Goal: Task Accomplishment & Management: Manage account settings

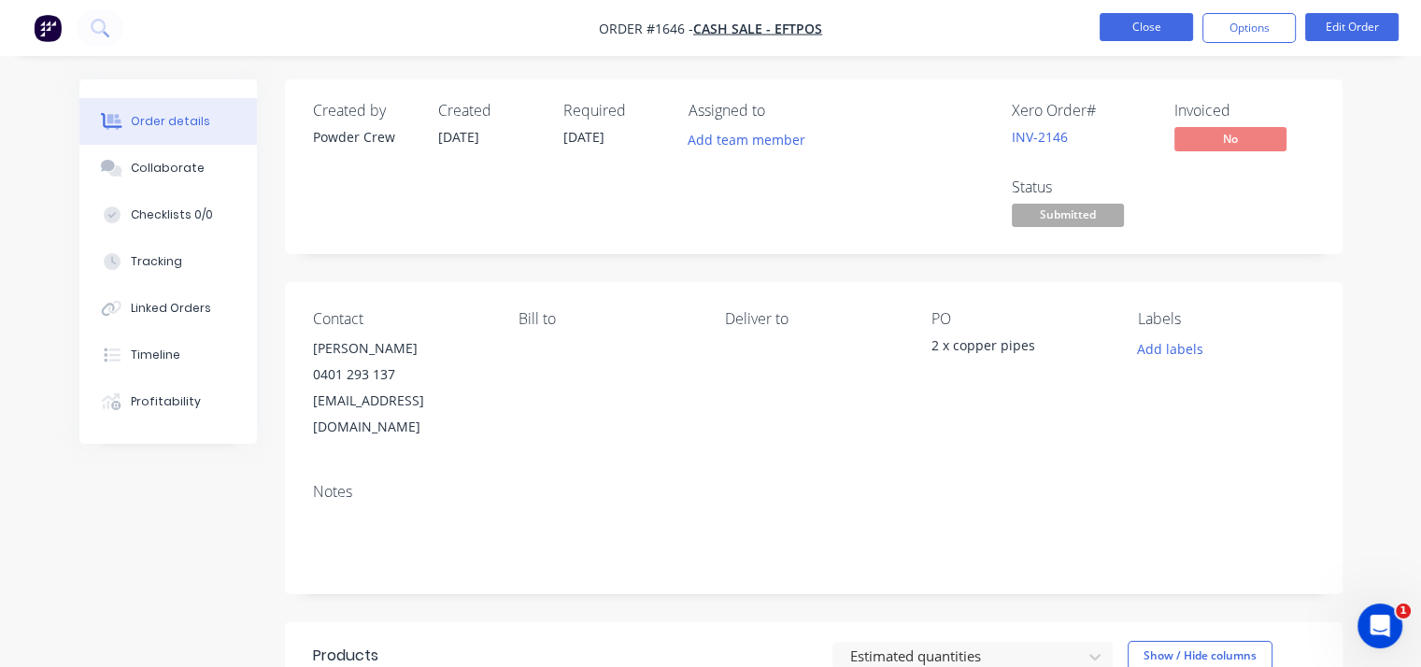
click at [1140, 31] on button "Close" at bounding box center [1146, 27] width 93 height 28
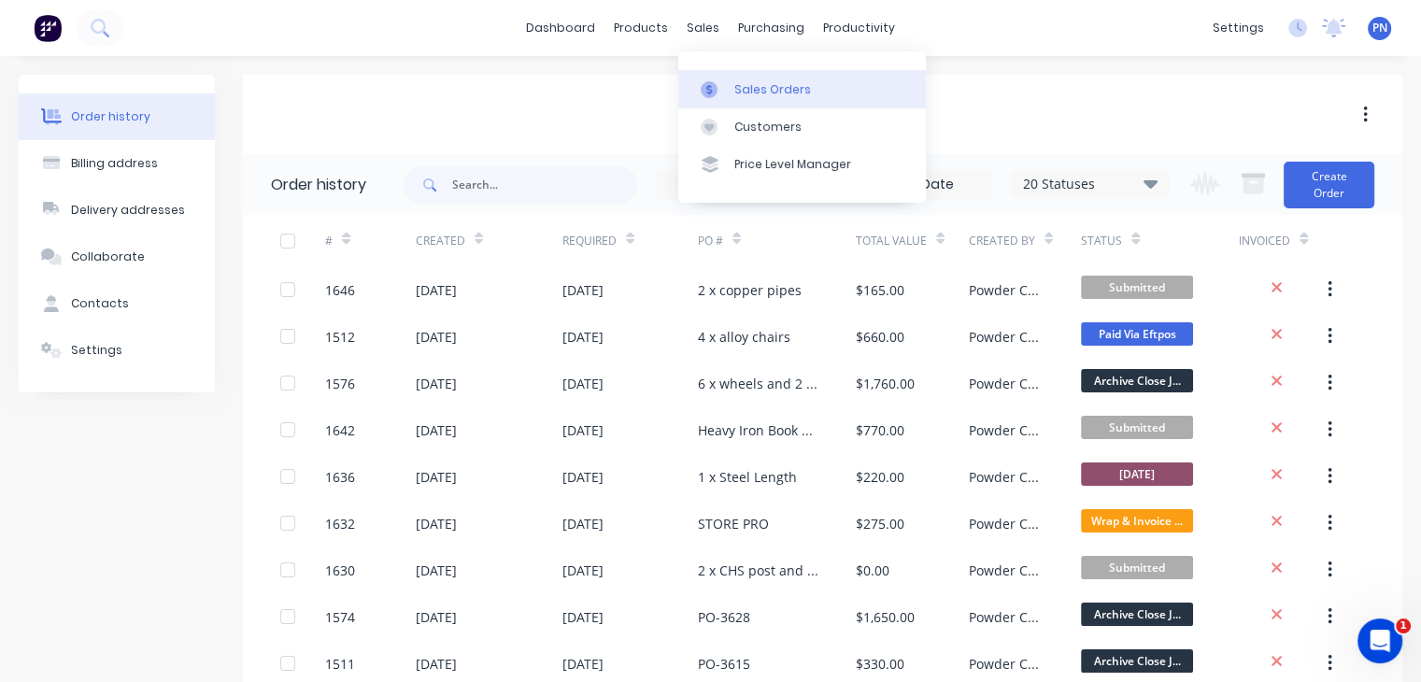
click at [740, 87] on div "Sales Orders" at bounding box center [772, 89] width 77 height 17
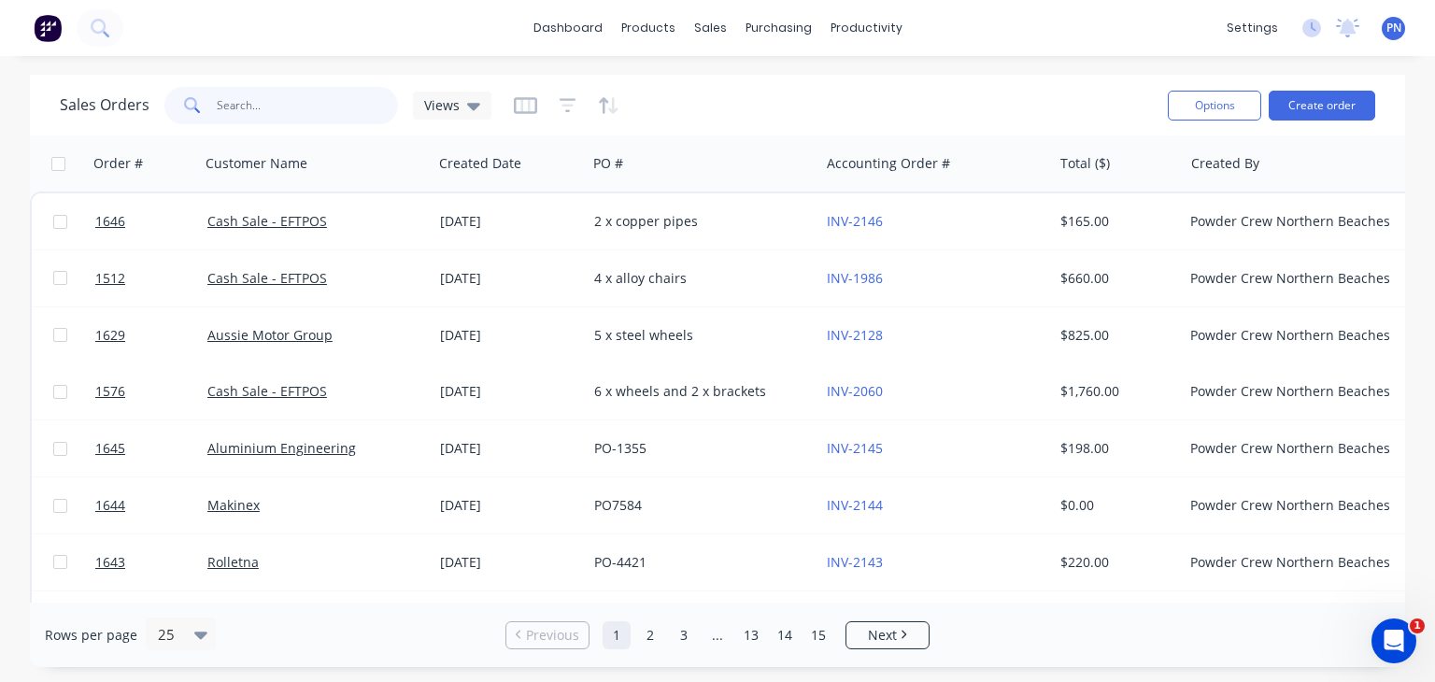
click at [324, 104] on input "text" at bounding box center [308, 105] width 182 height 37
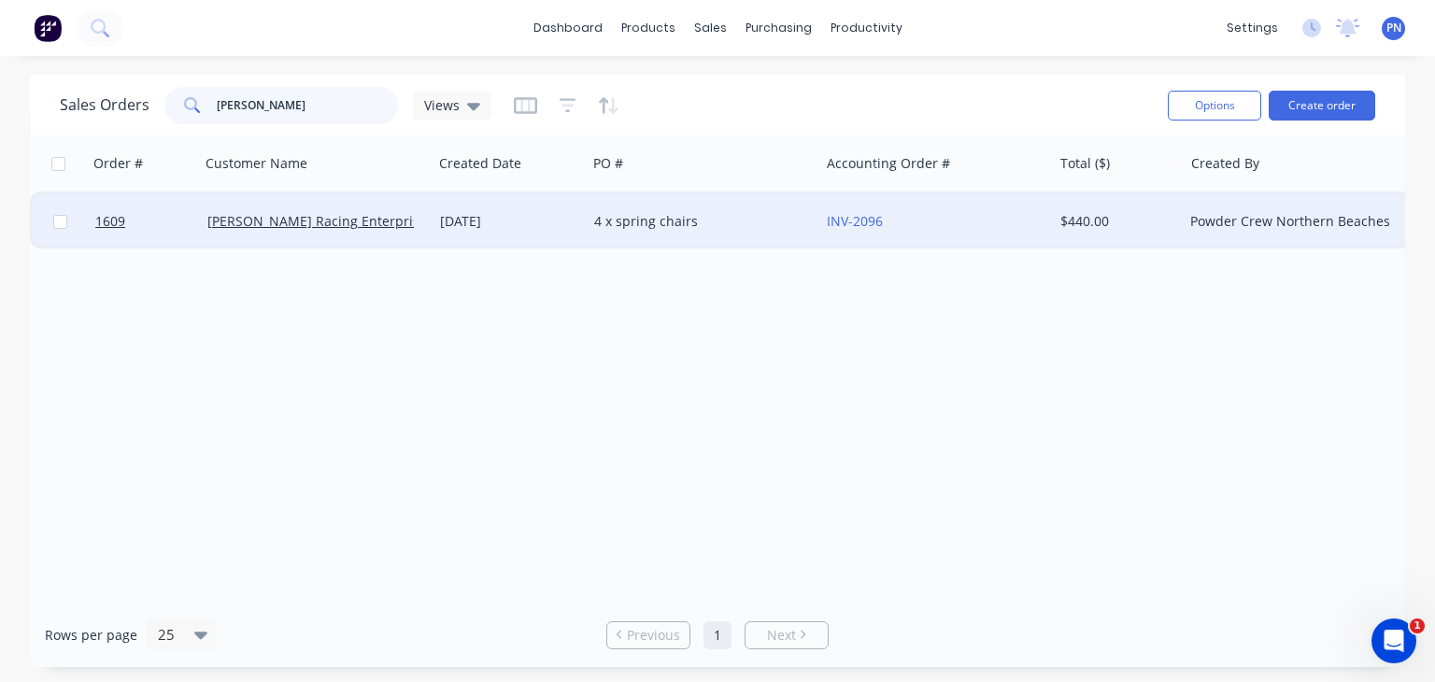
type input "[PERSON_NAME]"
click at [404, 231] on div "[PERSON_NAME] Racing Enterprises" at bounding box center [316, 221] width 233 height 56
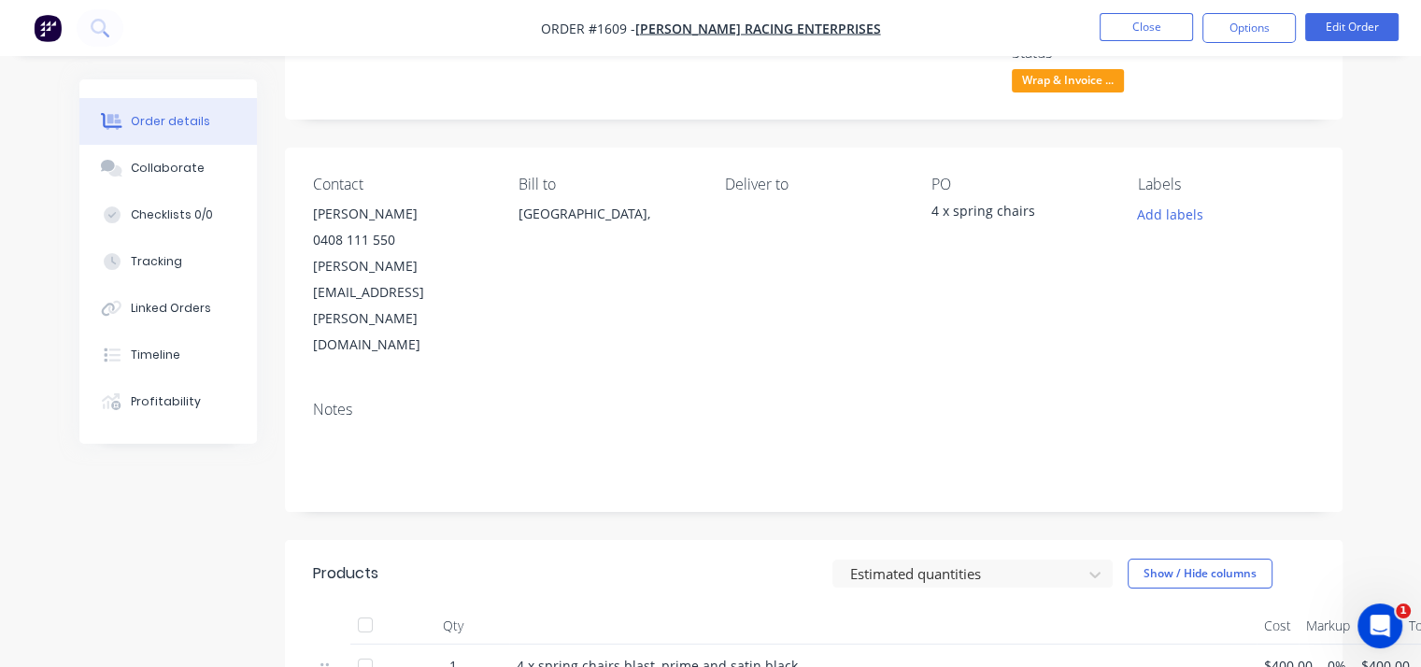
scroll to position [134, 0]
click at [1093, 79] on span "Wrap & Invoice ..." at bounding box center [1068, 81] width 112 height 23
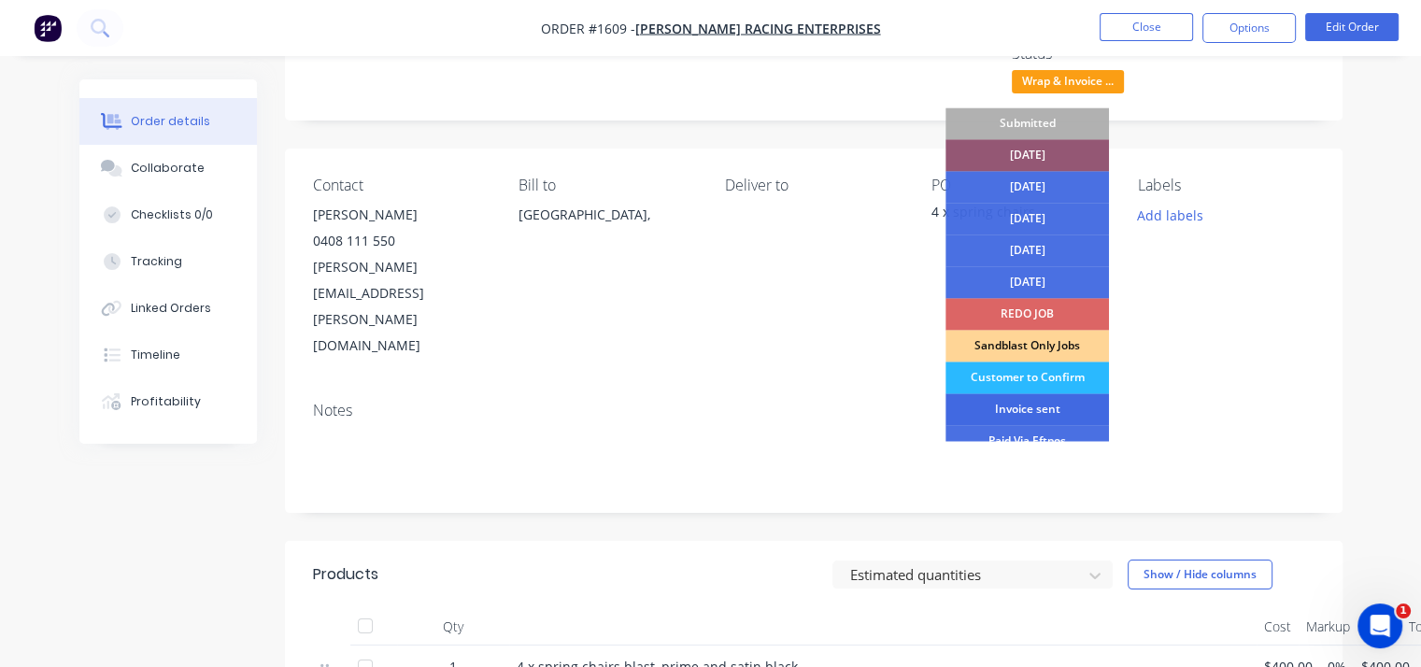
scroll to position [93, 0]
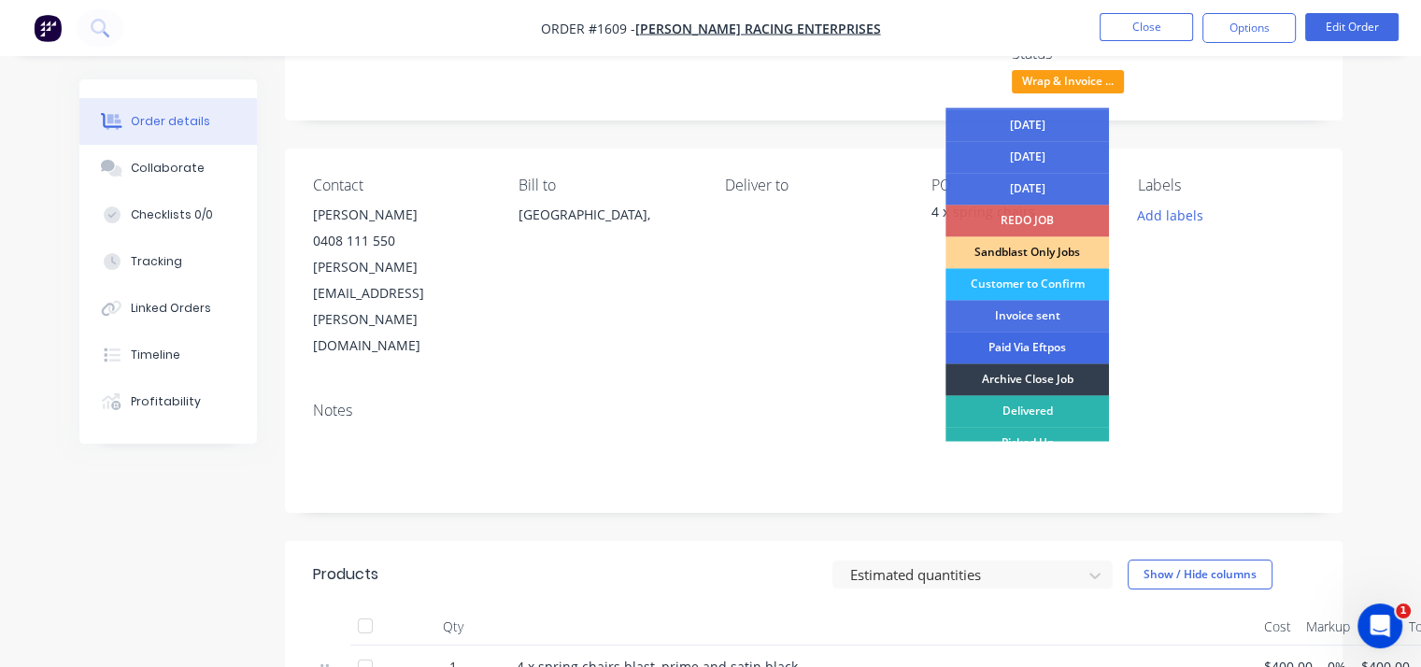
click at [1038, 355] on div "Paid Via Eftpos" at bounding box center [1028, 348] width 164 height 32
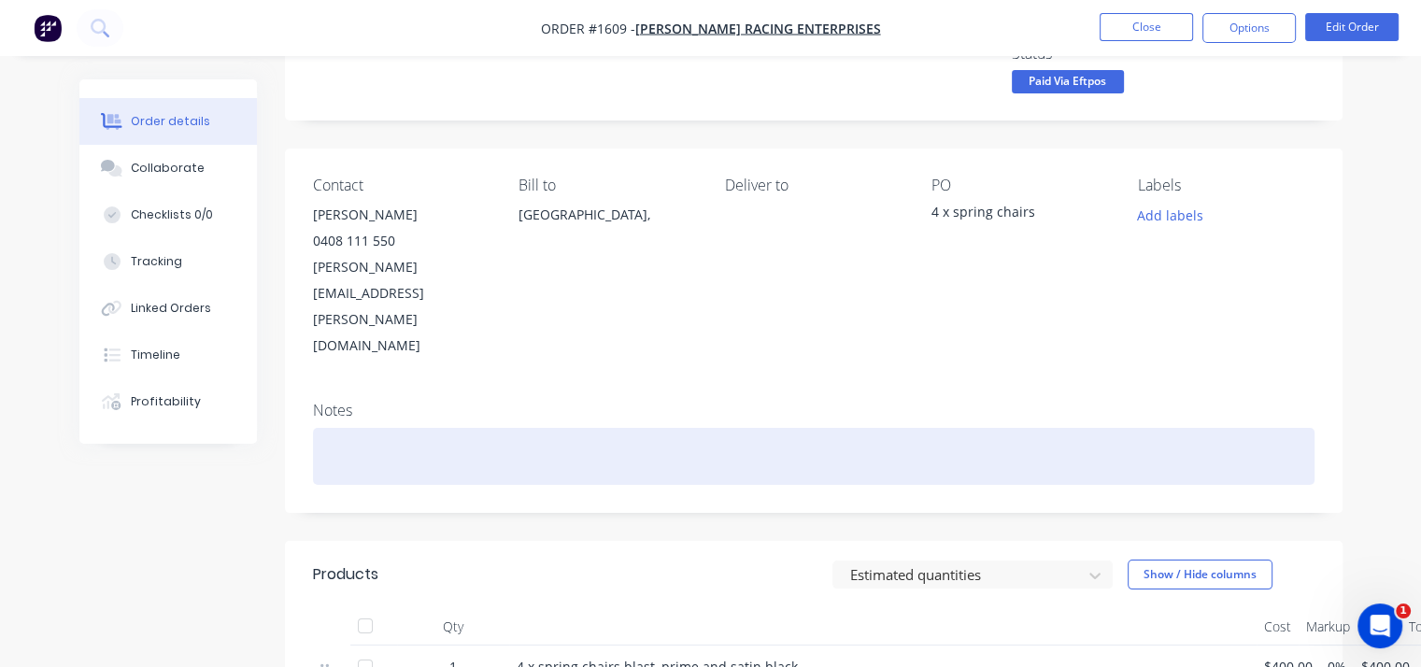
click at [606, 428] on div at bounding box center [814, 456] width 1002 height 57
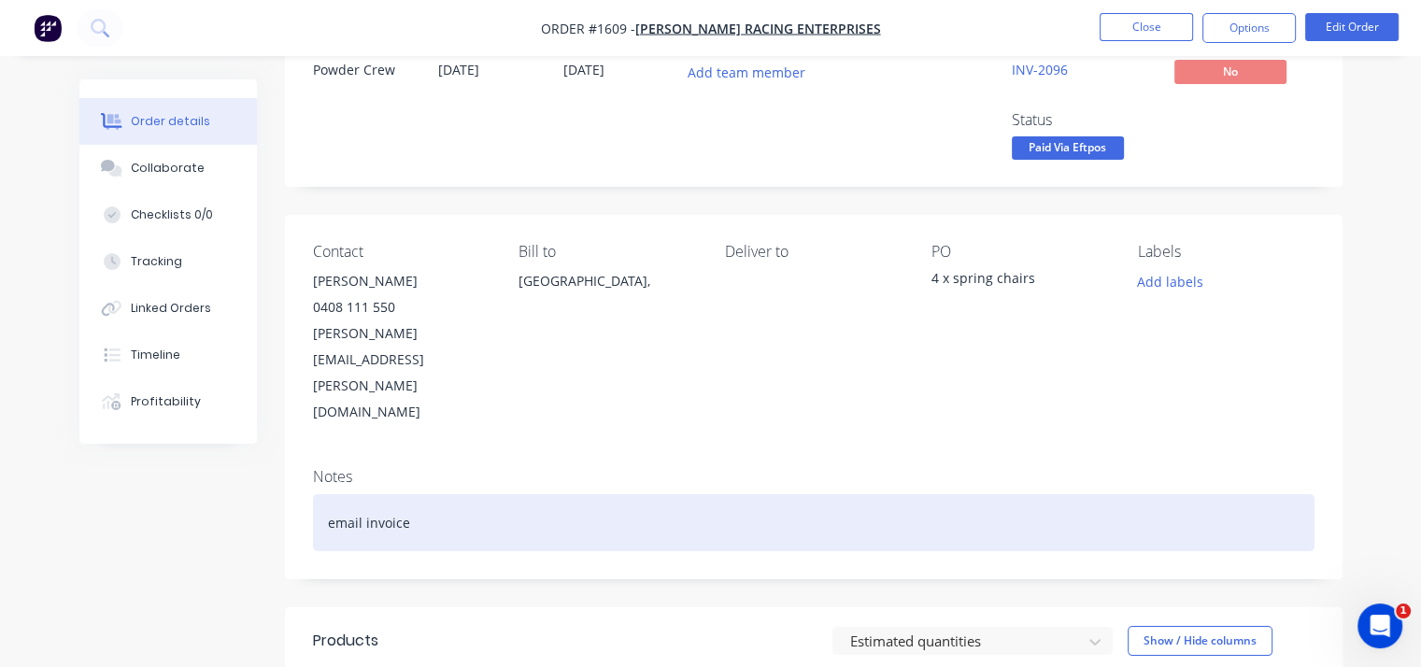
scroll to position [0, 0]
